Goal: Task Accomplishment & Management: Use online tool/utility

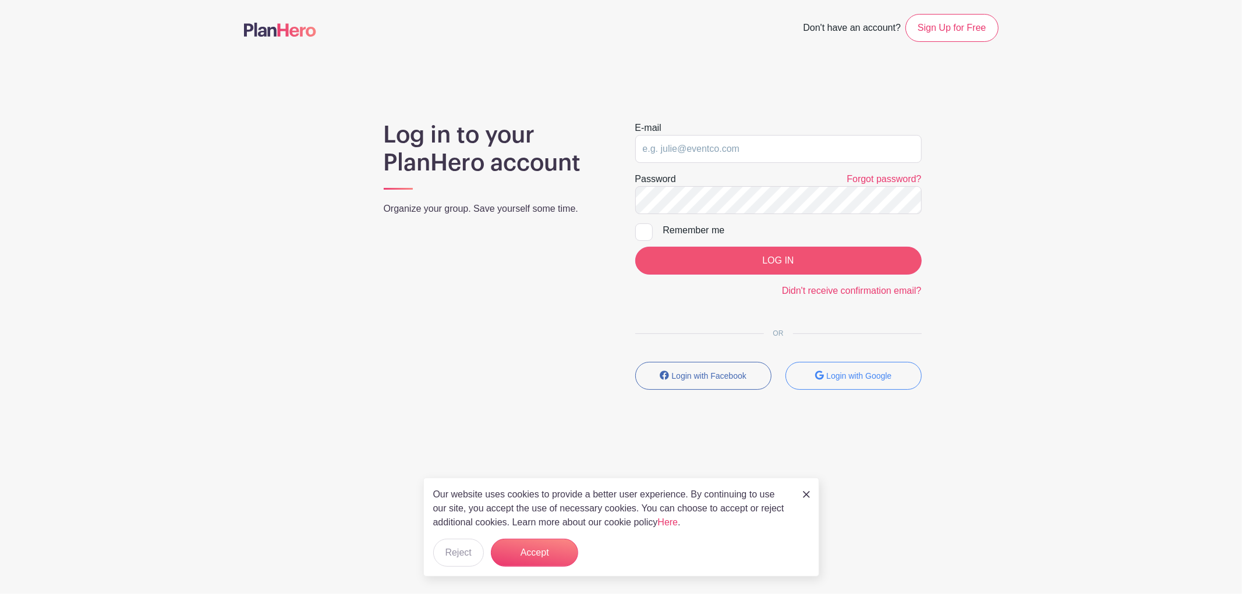
type input "[PERSON_NAME][EMAIL_ADDRESS][DOMAIN_NAME]"
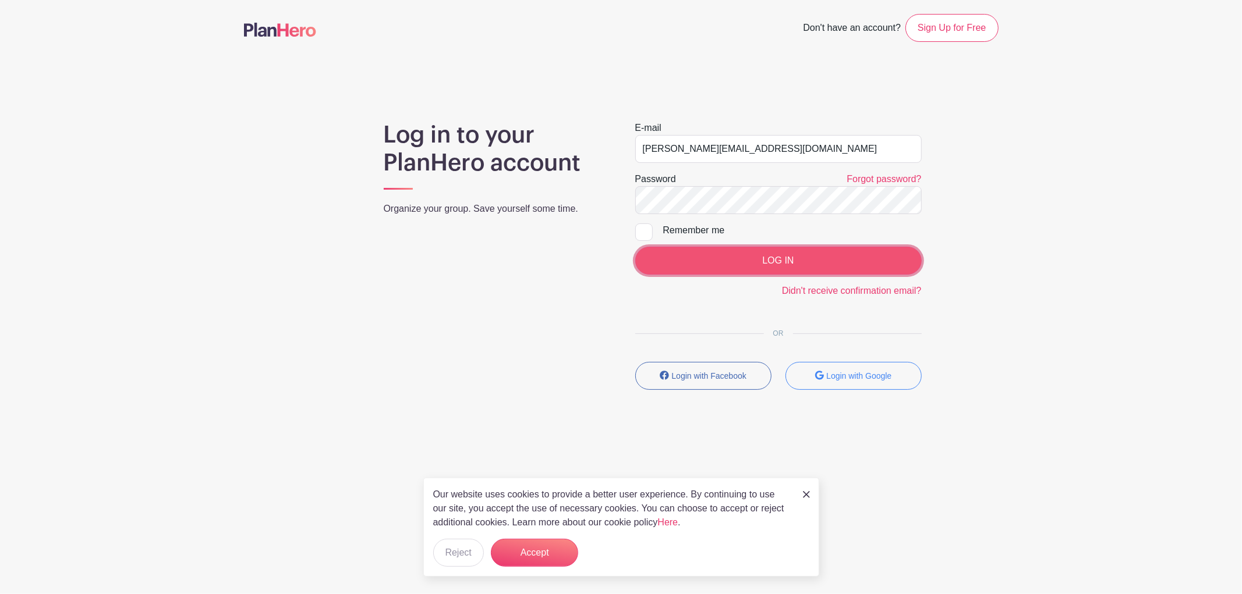
click at [717, 268] on input "LOG IN" at bounding box center [778, 261] width 286 height 28
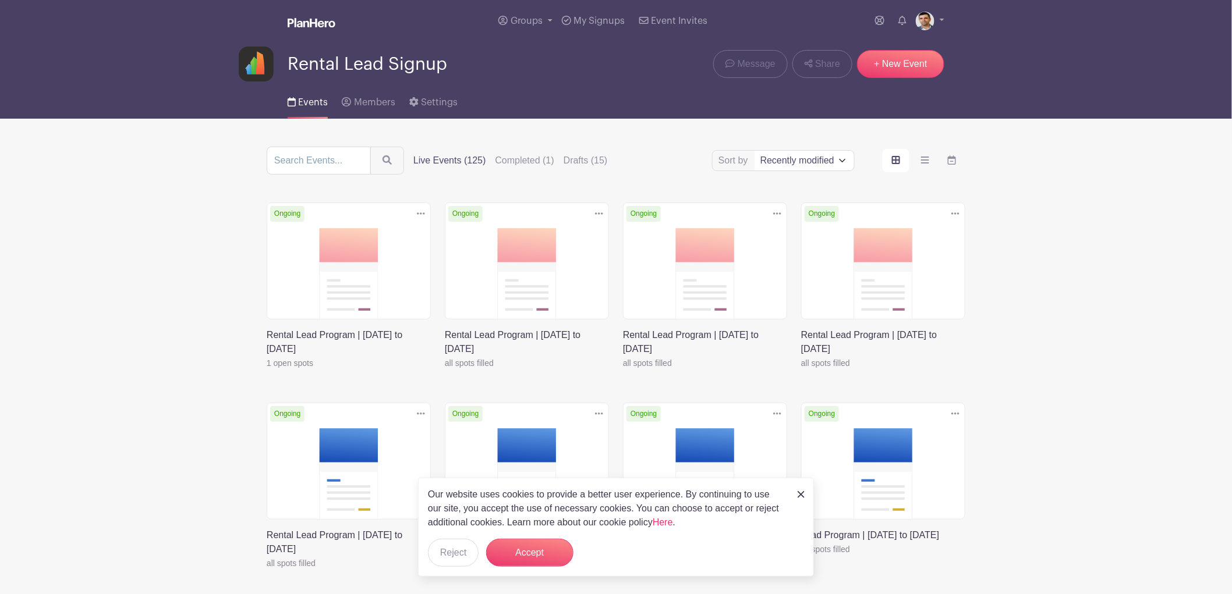
click at [267, 370] on link at bounding box center [267, 370] width 0 height 0
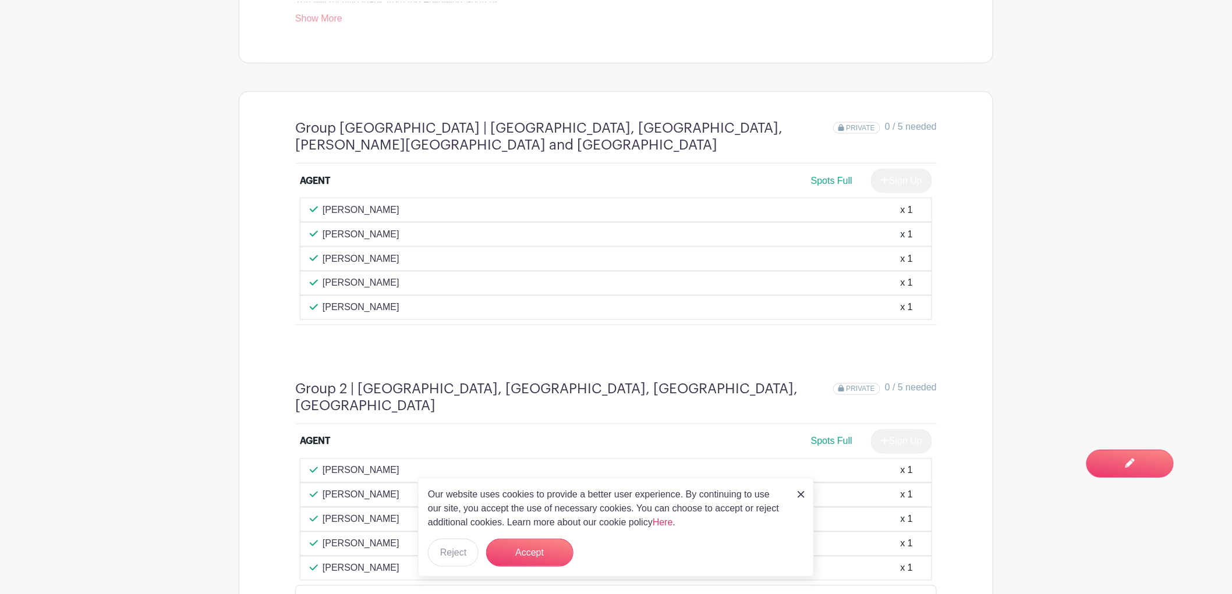
scroll to position [711, 0]
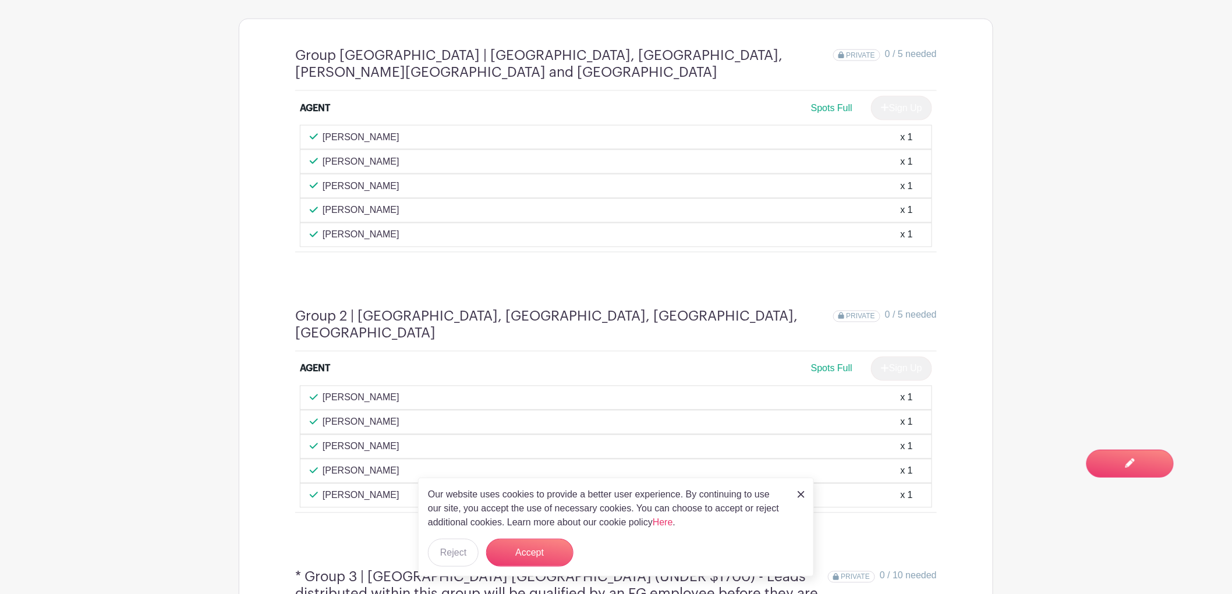
click at [799, 494] on img at bounding box center [800, 494] width 7 height 7
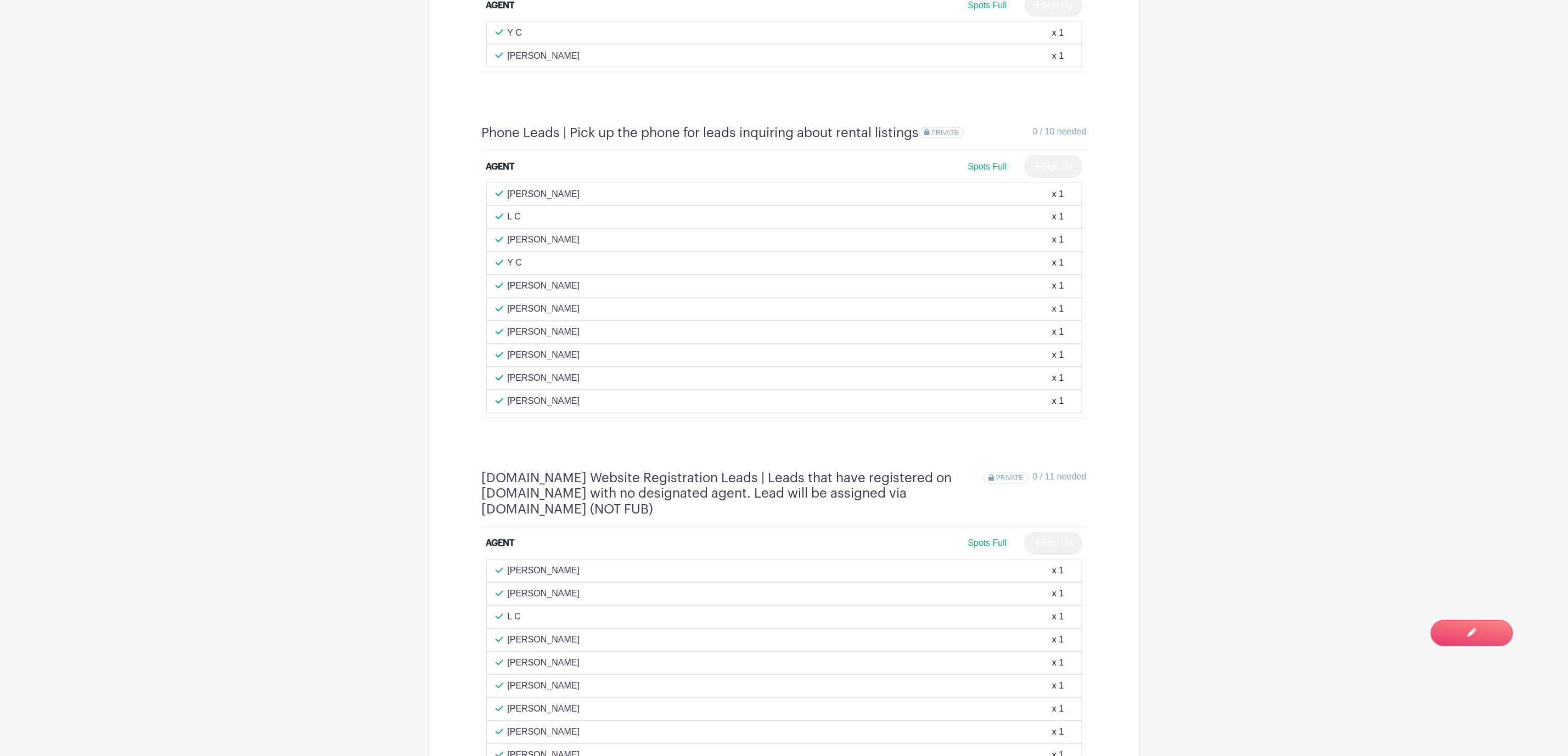
scroll to position [4451, 0]
